Goal: Task Accomplishment & Management: Use online tool/utility

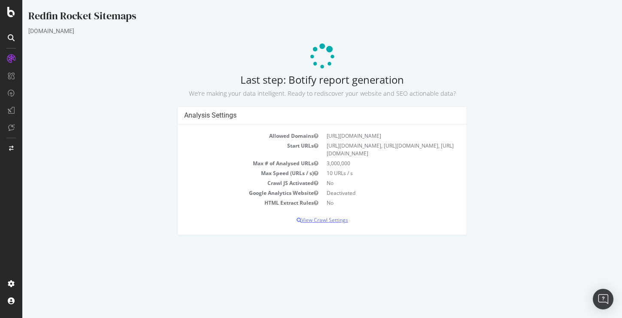
click at [329, 224] on p "View Crawl Settings" at bounding box center [322, 219] width 276 height 7
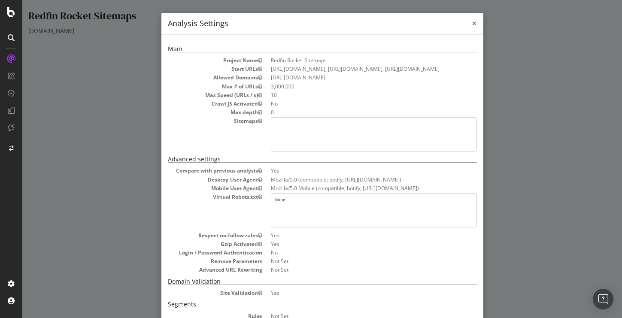
click at [474, 23] on span "×" at bounding box center [474, 23] width 5 height 12
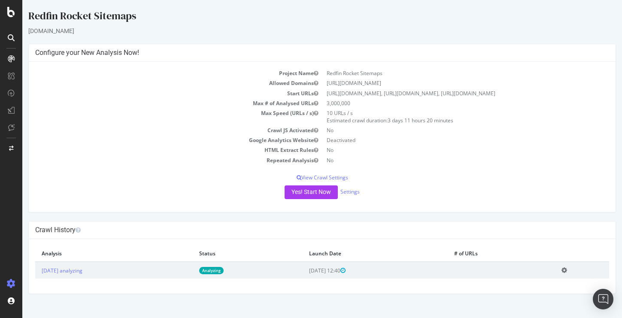
click at [567, 274] on icon at bounding box center [565, 270] width 6 height 6
click at [543, 301] on link "Delete analysis" at bounding box center [533, 295] width 69 height 12
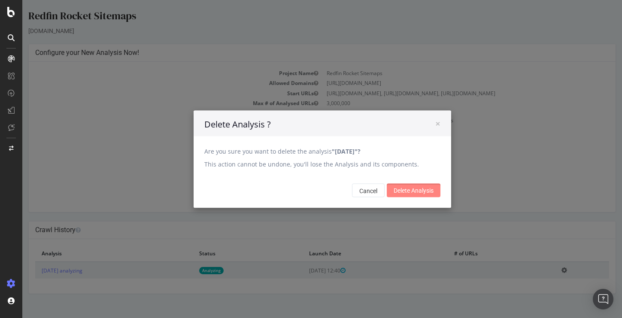
click at [406, 189] on input "Delete Analysis" at bounding box center [414, 190] width 54 height 14
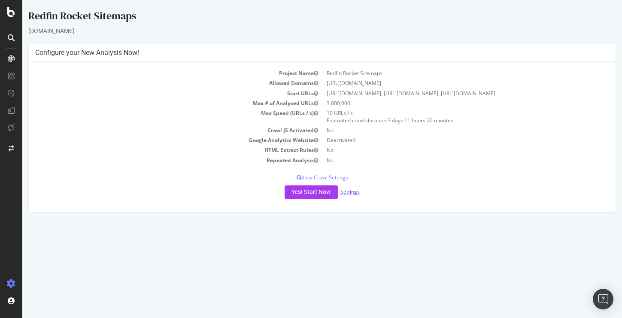
click at [351, 195] on link "Settings" at bounding box center [350, 191] width 19 height 7
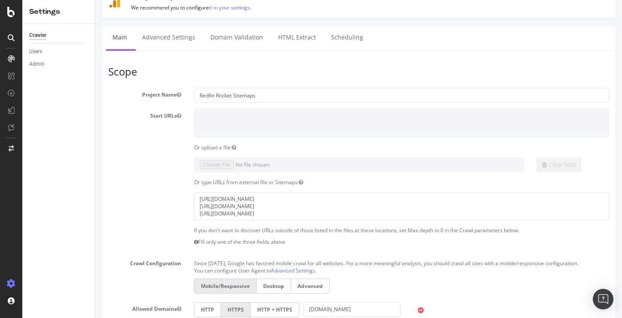
scroll to position [36, 0]
drag, startPoint x: 339, startPoint y: 212, endPoint x: 193, endPoint y: 203, distance: 146.3
click at [193, 203] on div "[URL][DOMAIN_NAME] [URL][DOMAIN_NAME] [URL][DOMAIN_NAME]" at bounding box center [402, 206] width 429 height 28
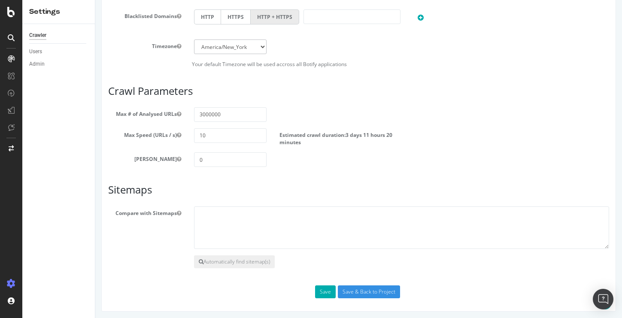
scroll to position [411, 0]
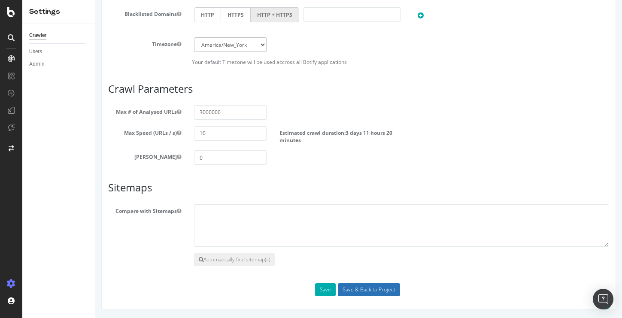
type textarea "[URL][DOMAIN_NAME]"
click at [354, 290] on input "Save & Back to Project" at bounding box center [369, 289] width 62 height 13
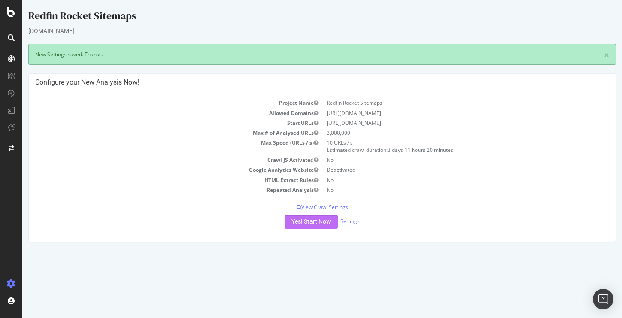
click at [315, 222] on button "Yes! Start Now" at bounding box center [311, 222] width 53 height 14
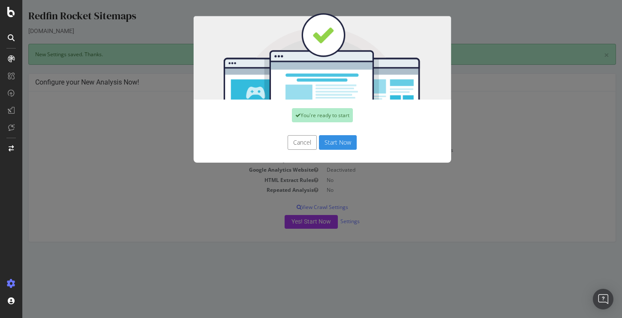
click at [340, 141] on button "Start Now" at bounding box center [338, 142] width 38 height 15
